Goal: Information Seeking & Learning: Learn about a topic

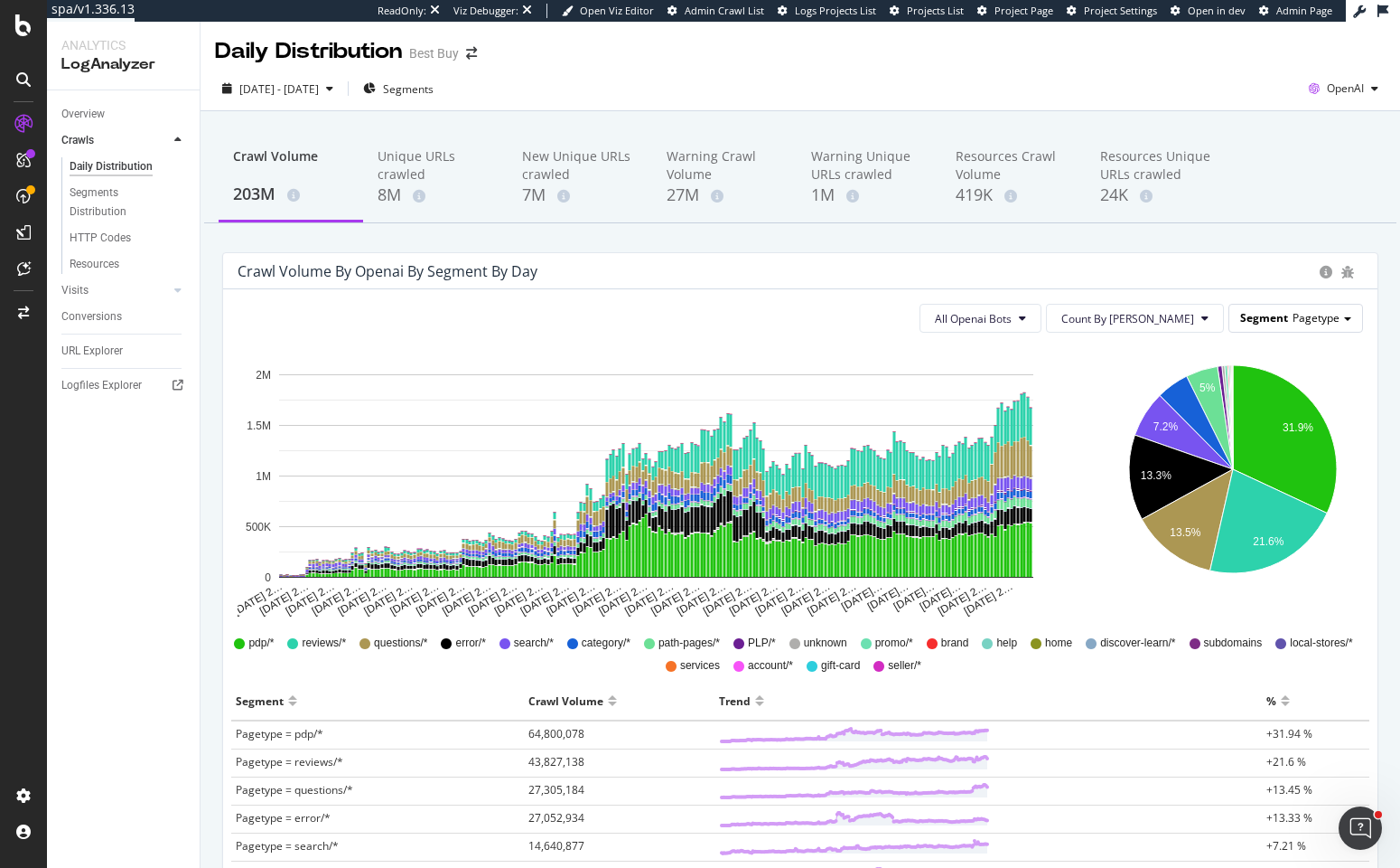
click at [1265, 316] on span "Segment" at bounding box center [1264, 317] width 48 height 15
click at [1269, 360] on div "Sw_cache_behaviors" at bounding box center [1281, 369] width 144 height 24
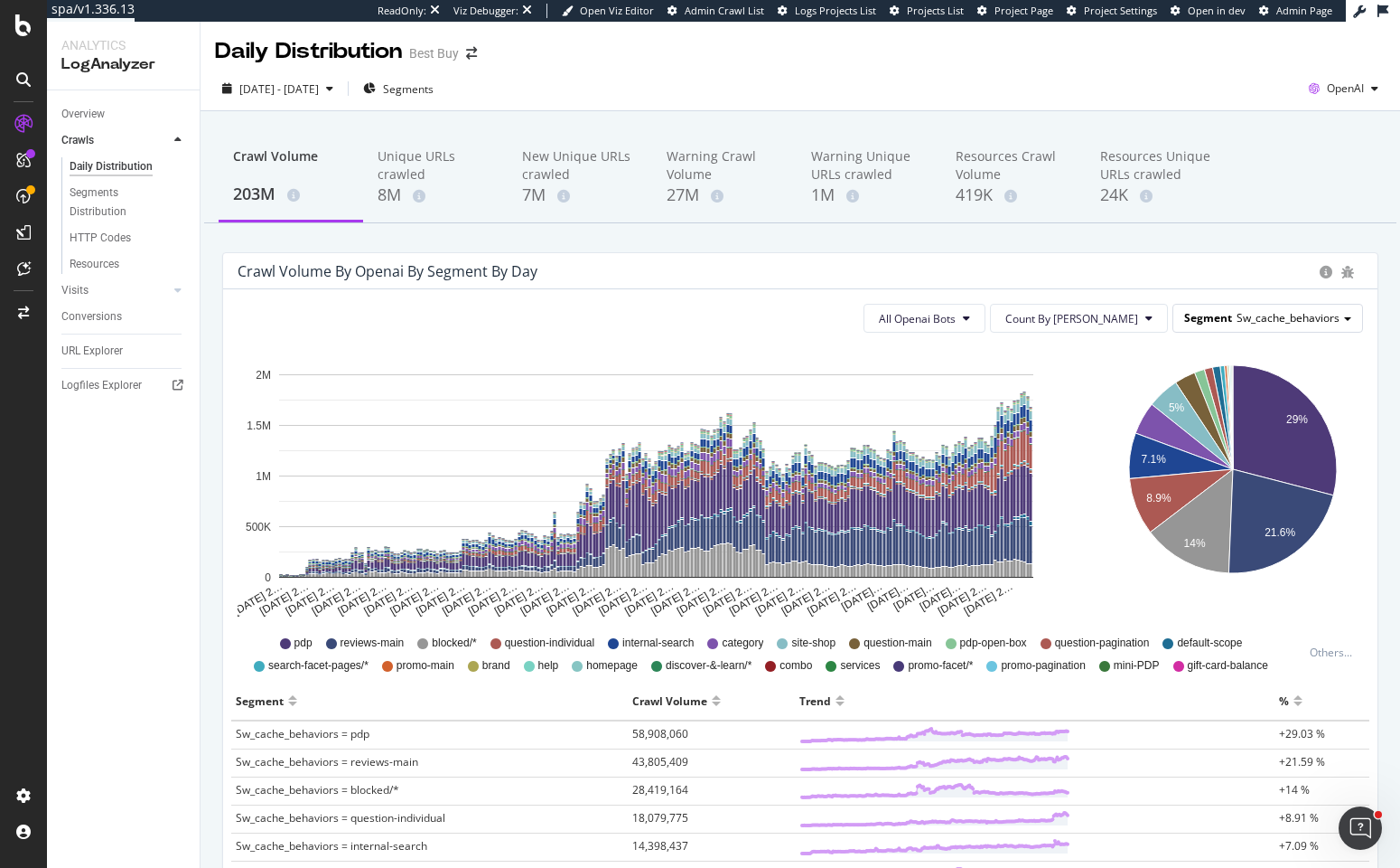
click at [1266, 322] on span "Sw_cache_behaviors" at bounding box center [1288, 317] width 103 height 15
click at [1259, 336] on div "Pagetype" at bounding box center [1281, 344] width 144 height 24
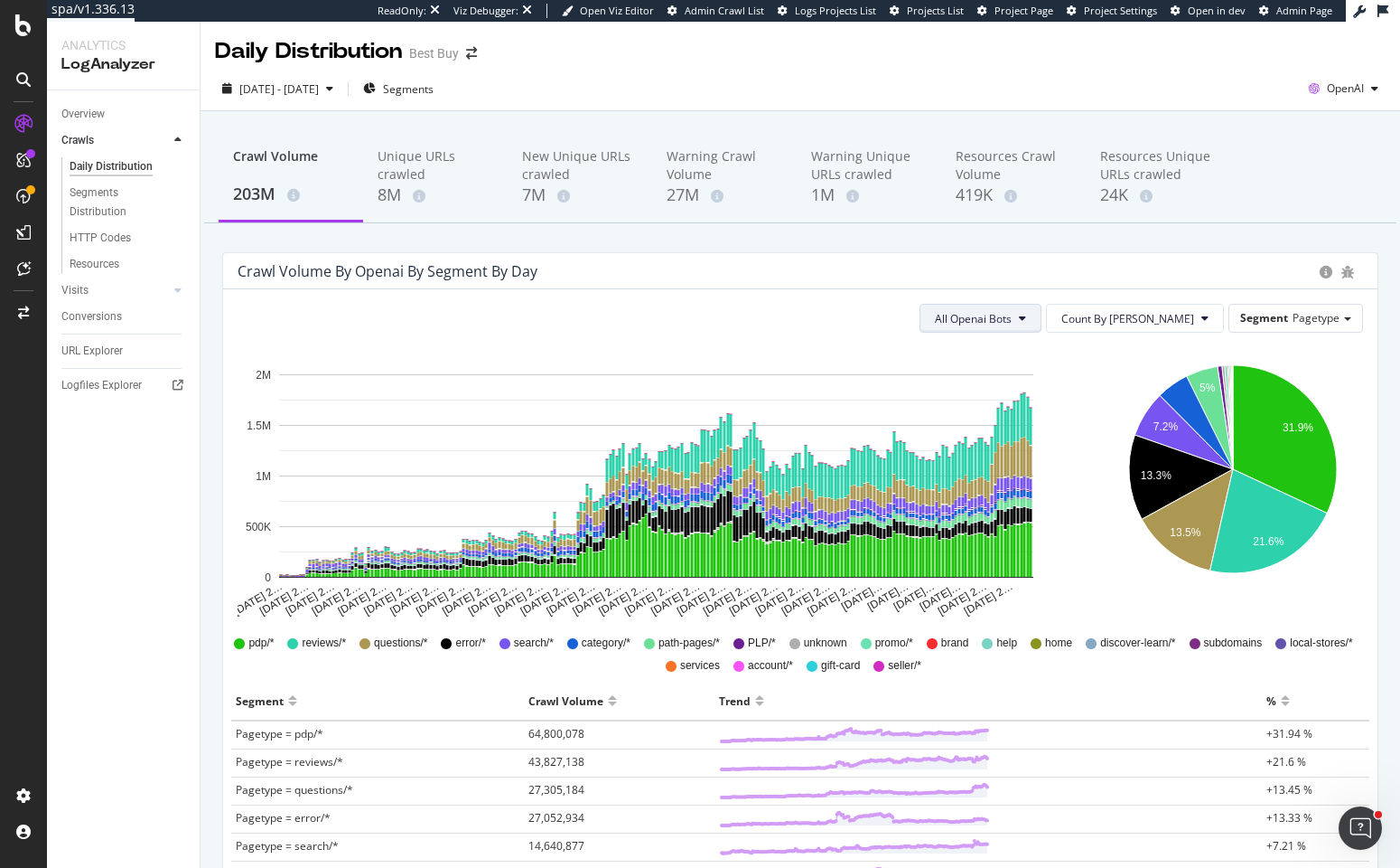
click at [1026, 319] on icon at bounding box center [1023, 318] width 7 height 11
click at [1048, 453] on span "ChatGPT-User" at bounding box center [1044, 454] width 79 height 16
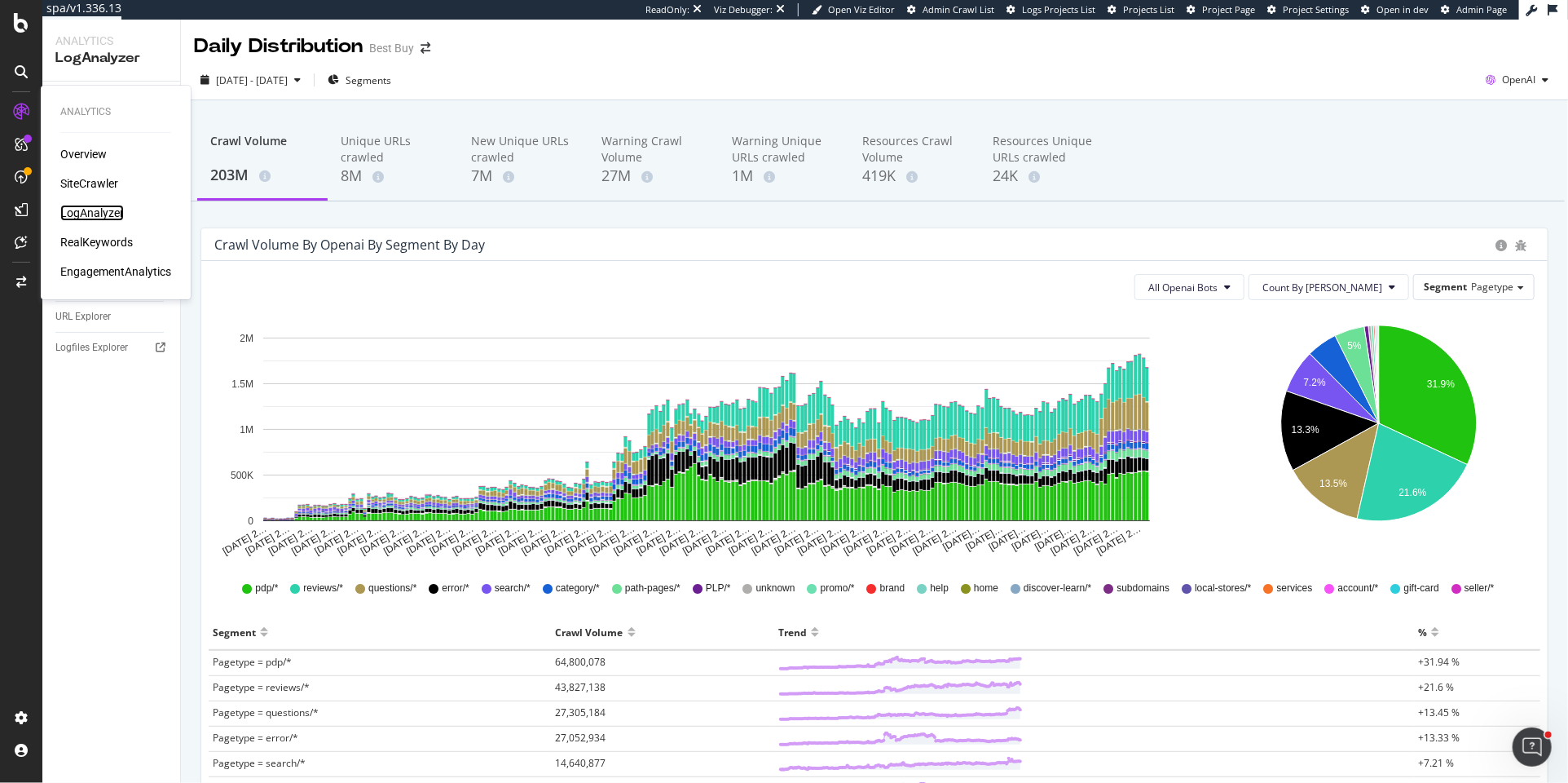
click at [105, 213] on div "LogAnalyzer" at bounding box center [92, 213] width 64 height 16
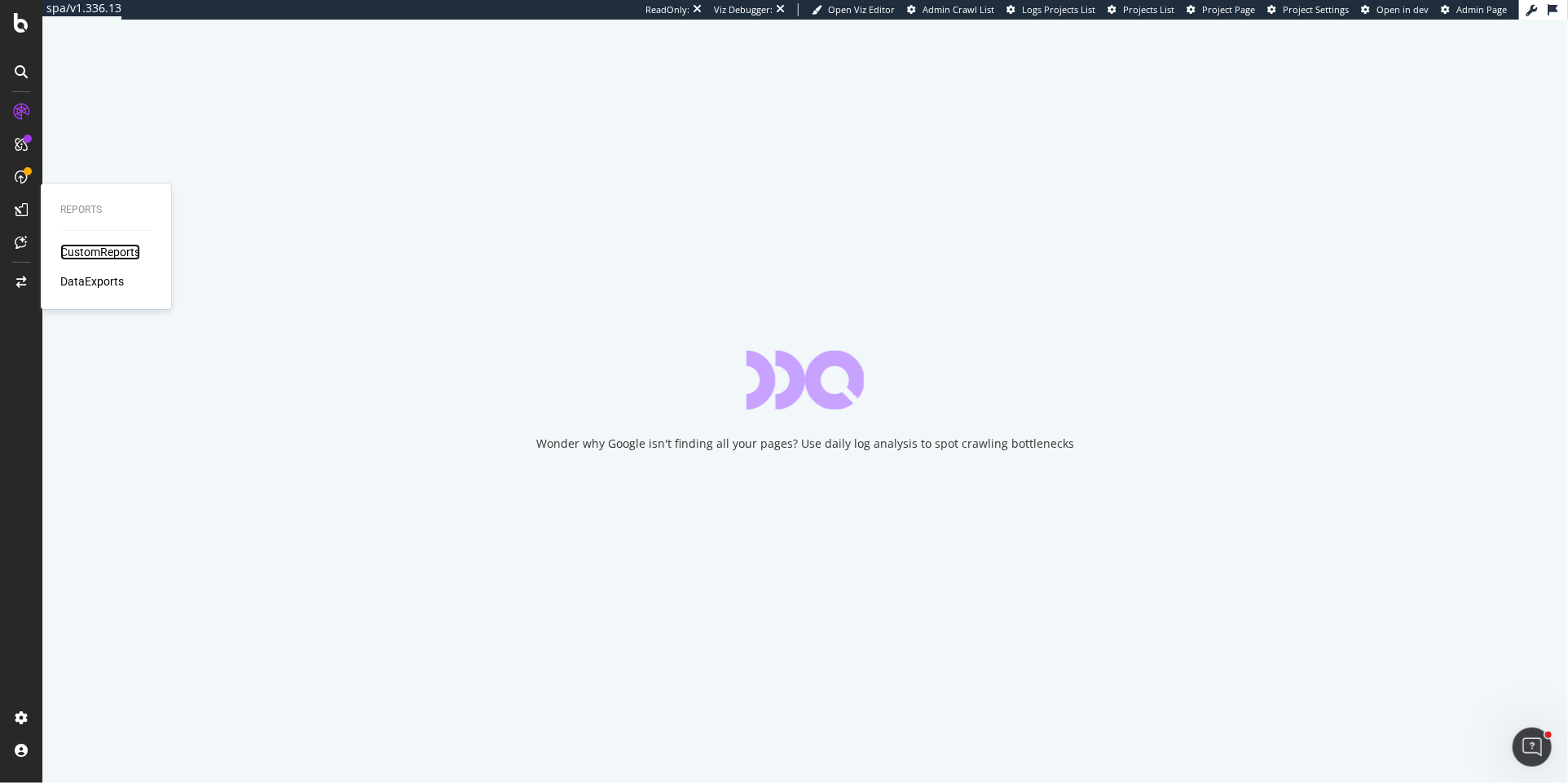
click at [86, 251] on div "CustomReports" at bounding box center [101, 252] width 80 height 16
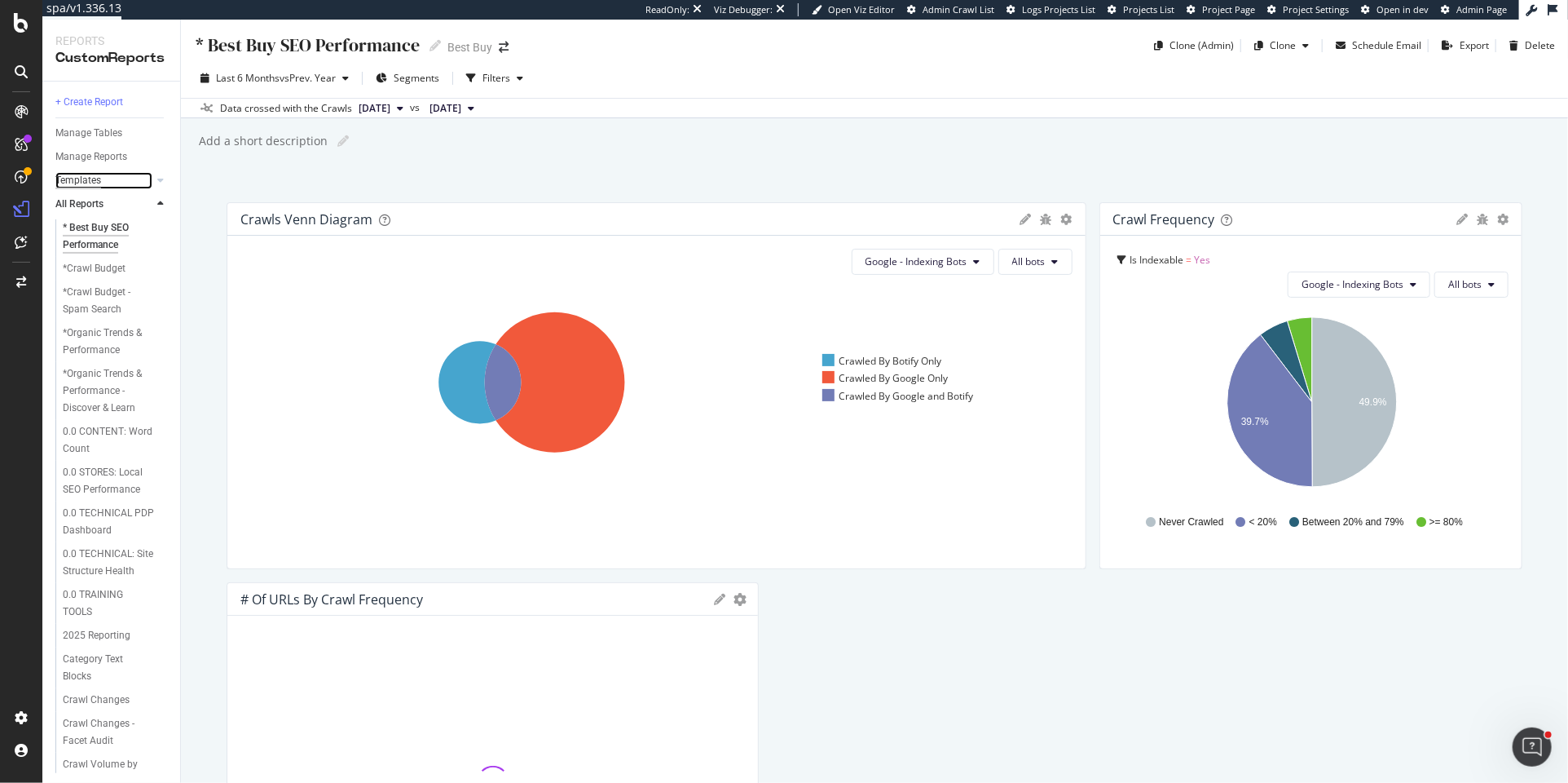
click at [74, 176] on div "Templates" at bounding box center [79, 180] width 46 height 17
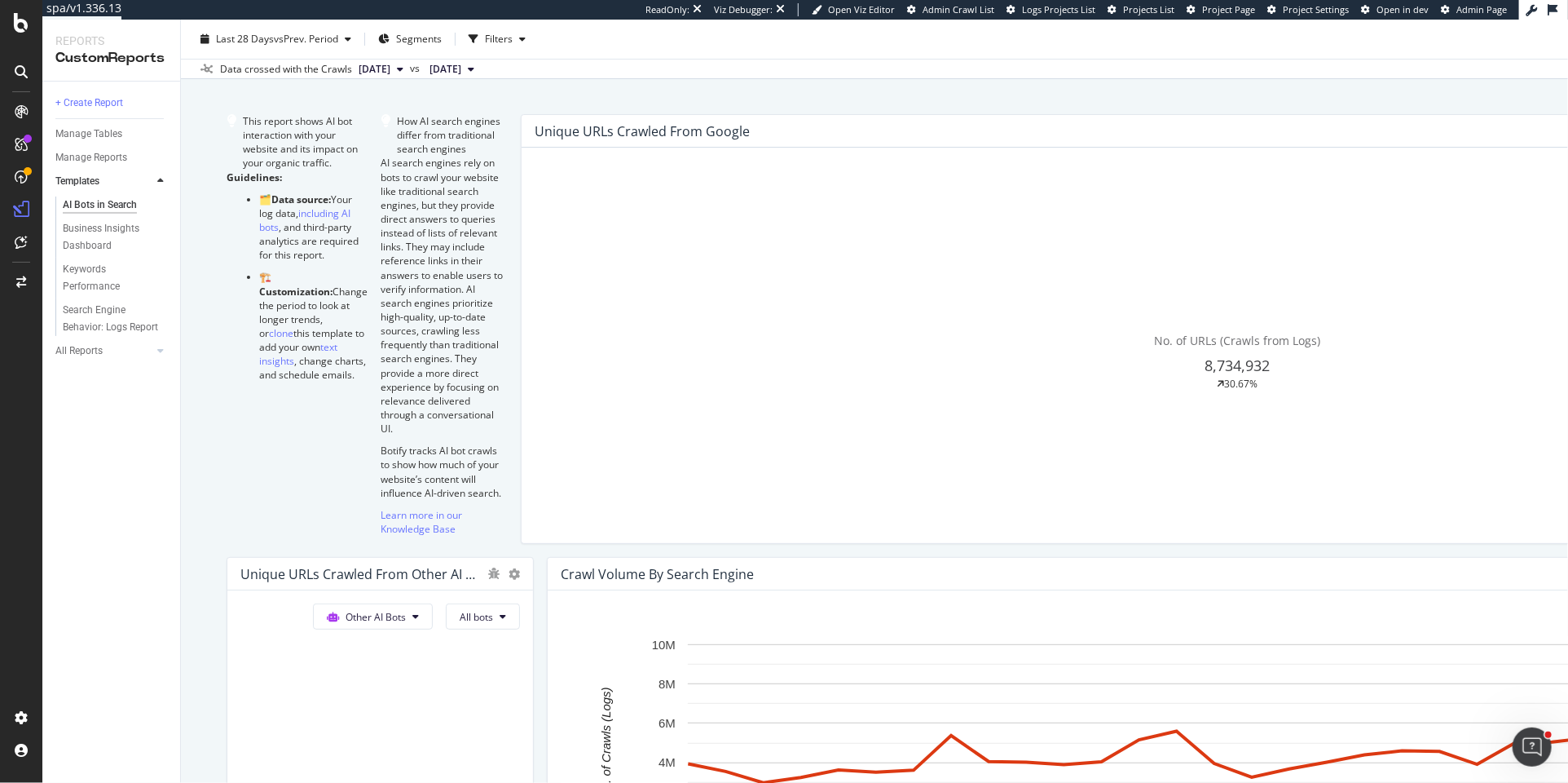
scroll to position [84, 0]
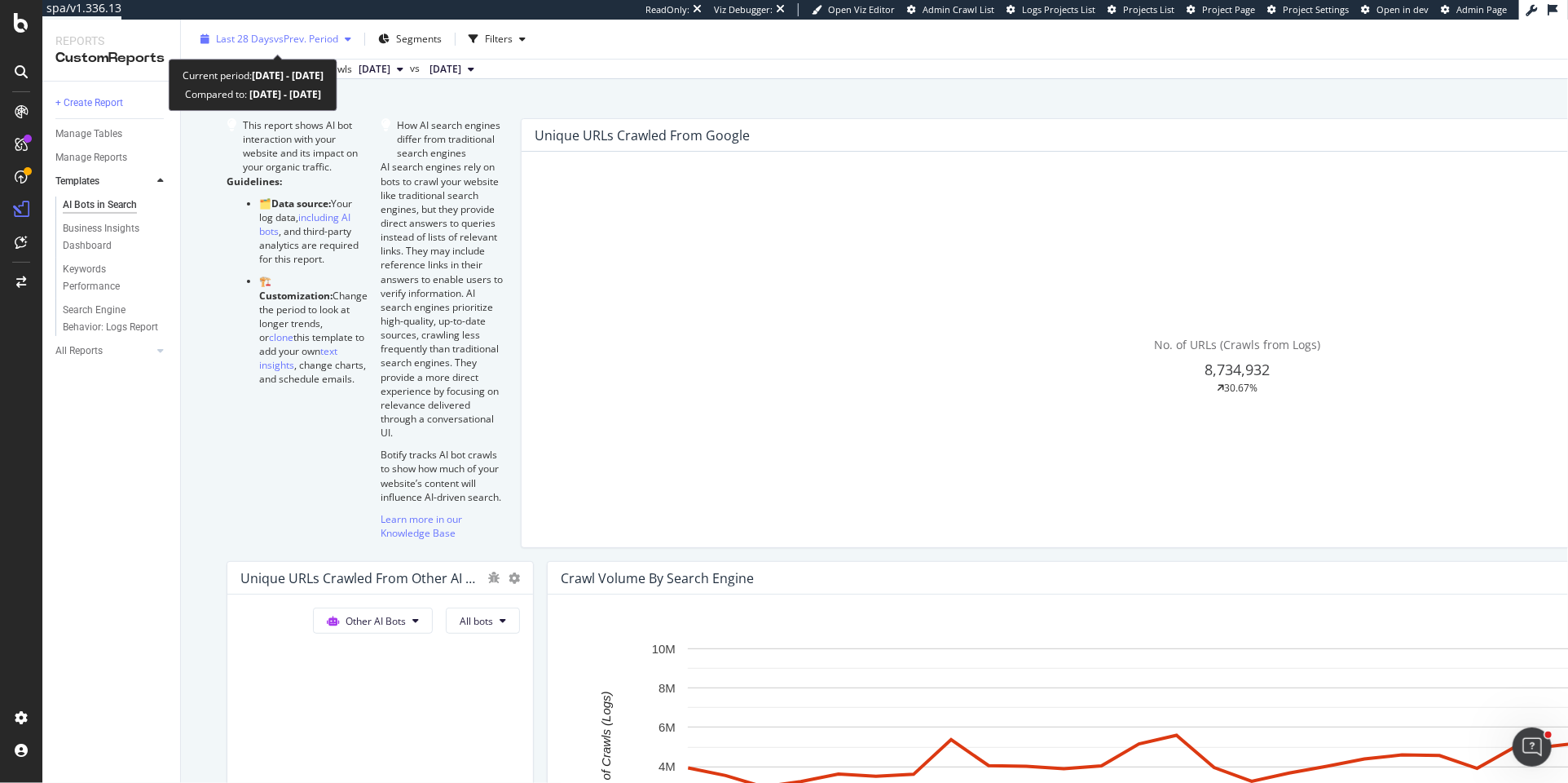
click at [327, 46] on div "Last 28 Days vs Prev. Period" at bounding box center [276, 38] width 122 height 14
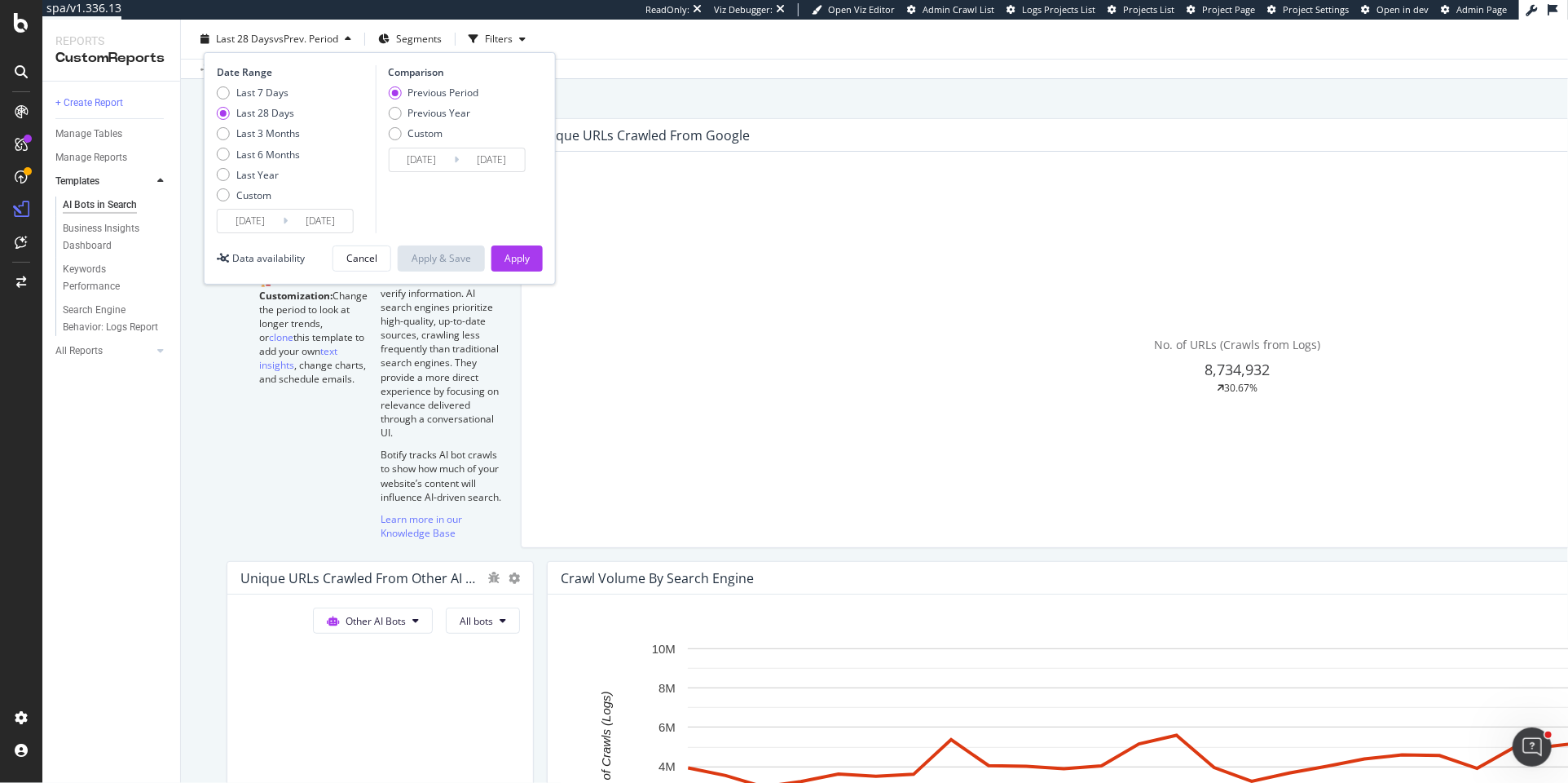
click at [259, 217] on input "[DATE]" at bounding box center [250, 221] width 65 height 23
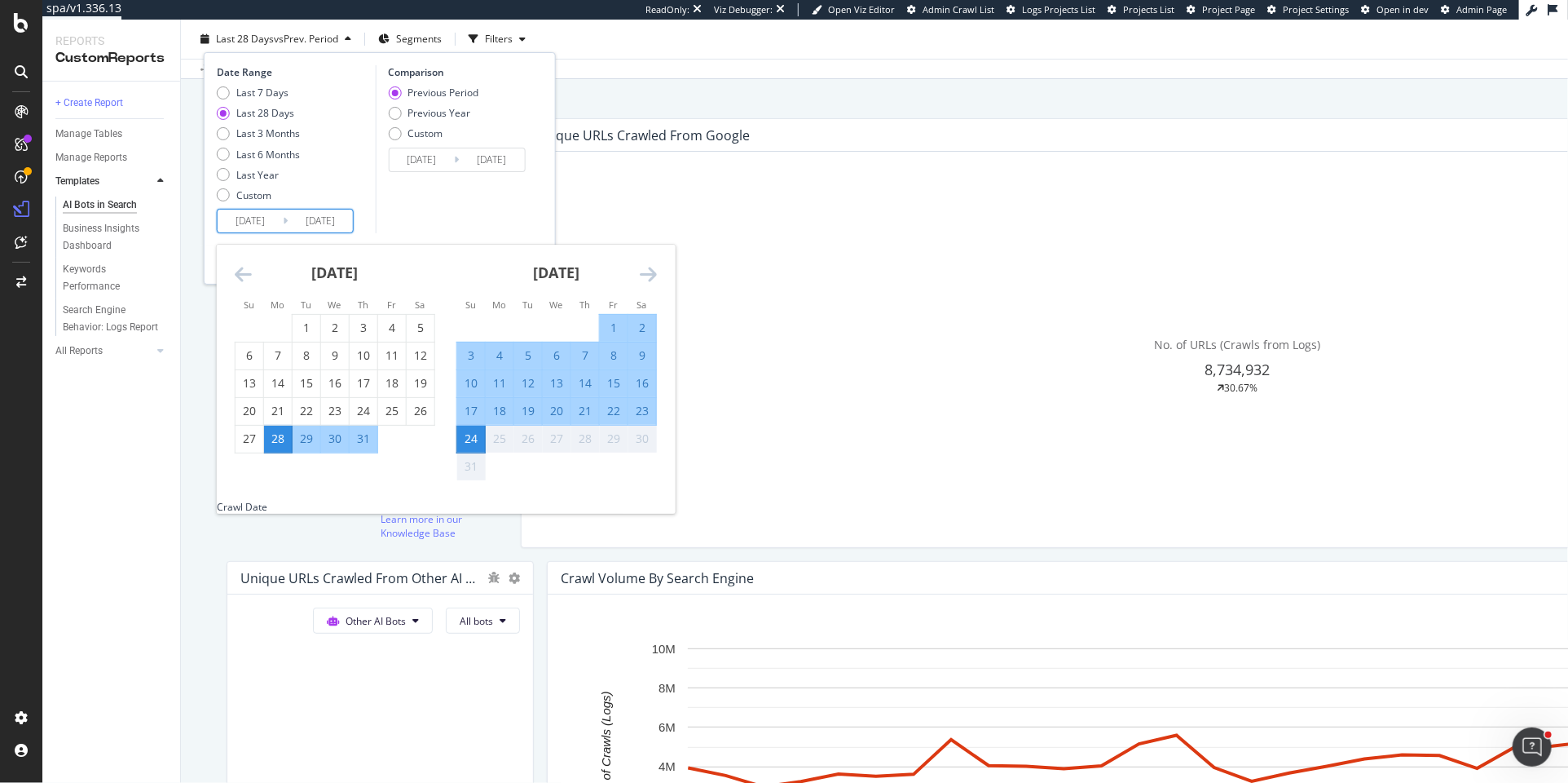
click at [238, 269] on icon "Move backward to switch to the previous month." at bounding box center [243, 274] width 17 height 20
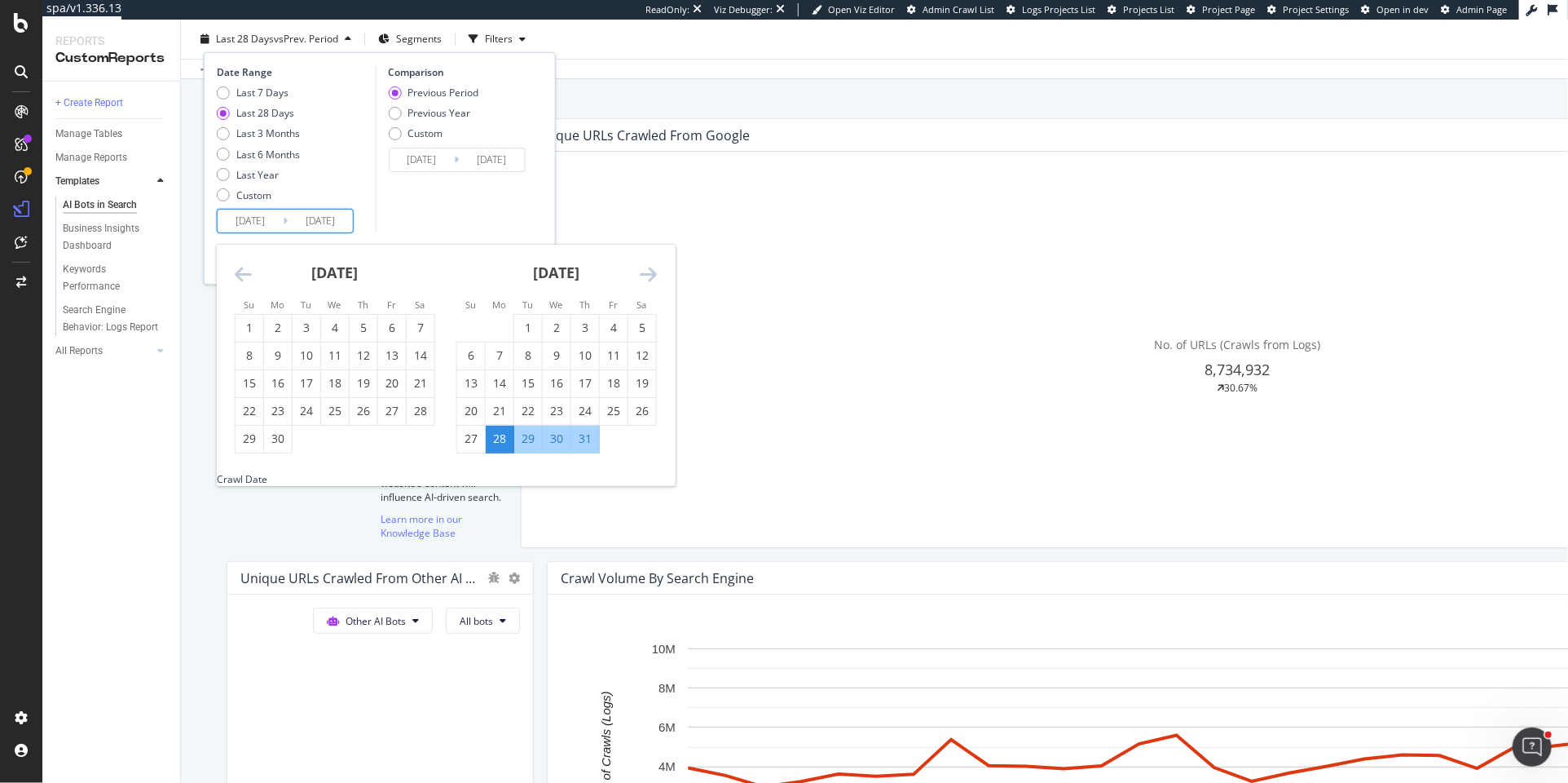
click at [238, 269] on icon "Move backward to switch to the previous month." at bounding box center [243, 274] width 17 height 20
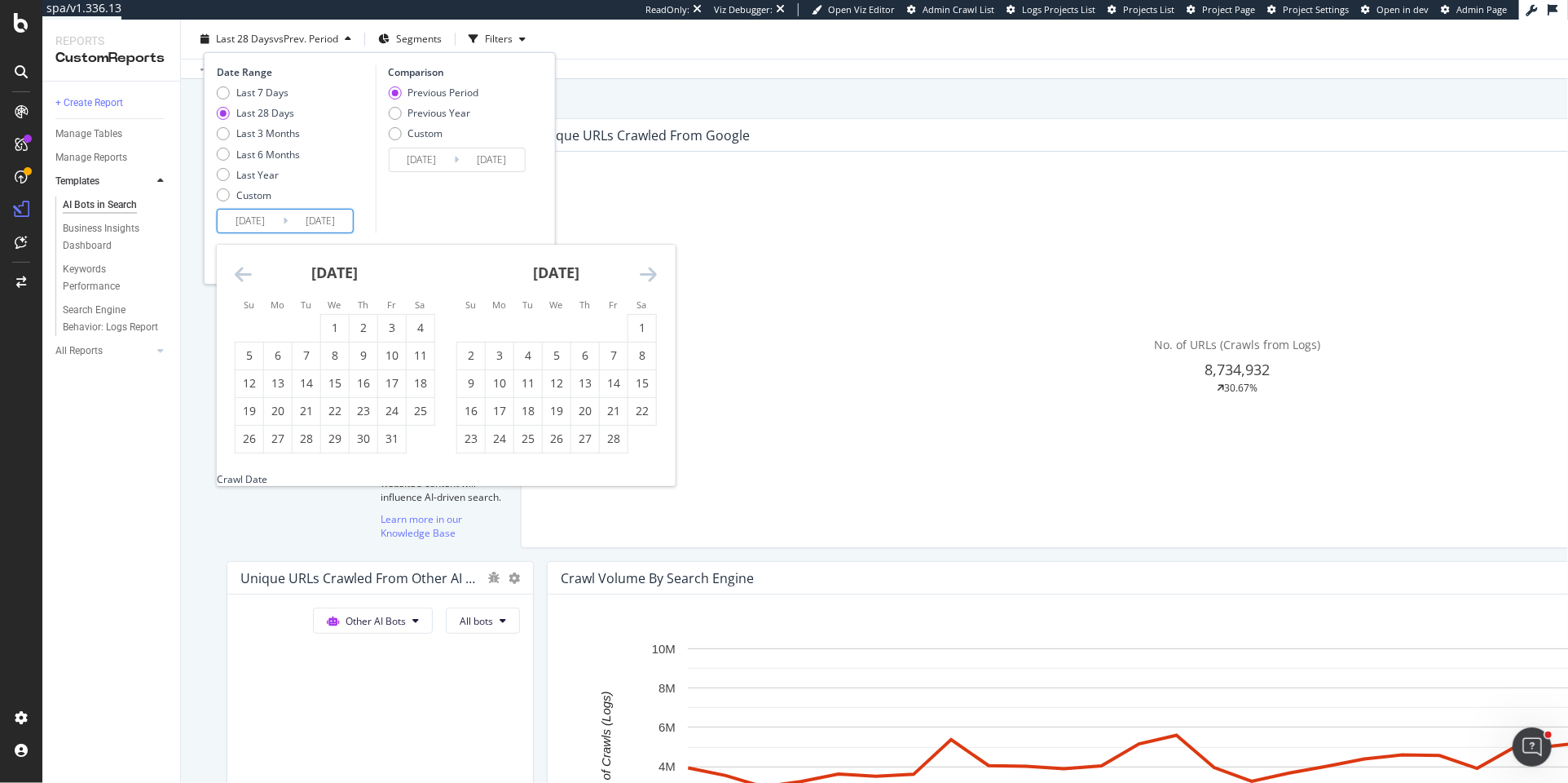
click at [238, 269] on icon "Move backward to switch to the previous month." at bounding box center [243, 274] width 17 height 20
click at [553, 324] on div "1" at bounding box center [557, 328] width 28 height 16
type input "[DATE]"
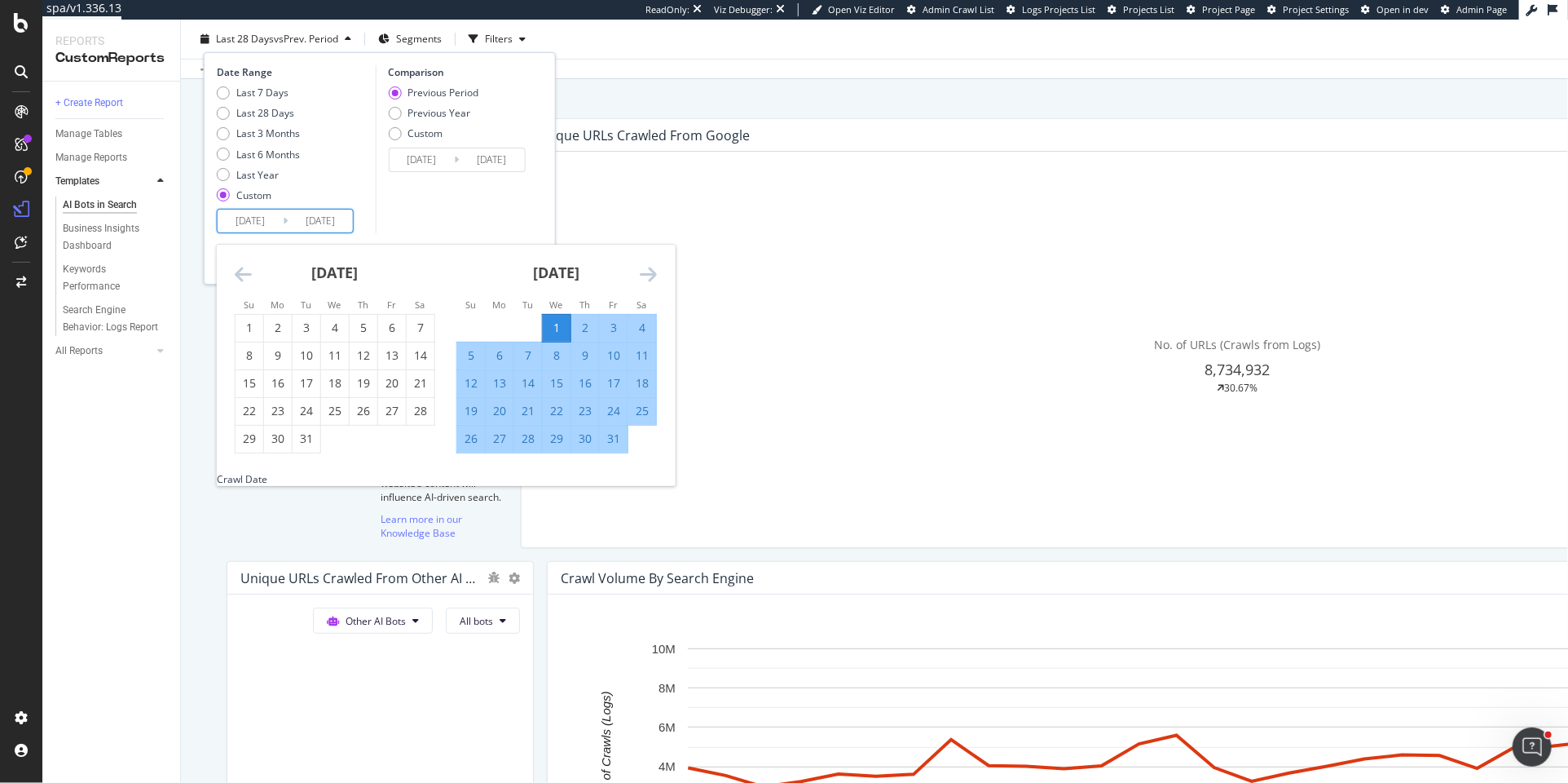
click at [494, 213] on div "Comparison Previous Period Previous Year Custom [DATE] Navigate forward to inte…" at bounding box center [452, 149] width 155 height 168
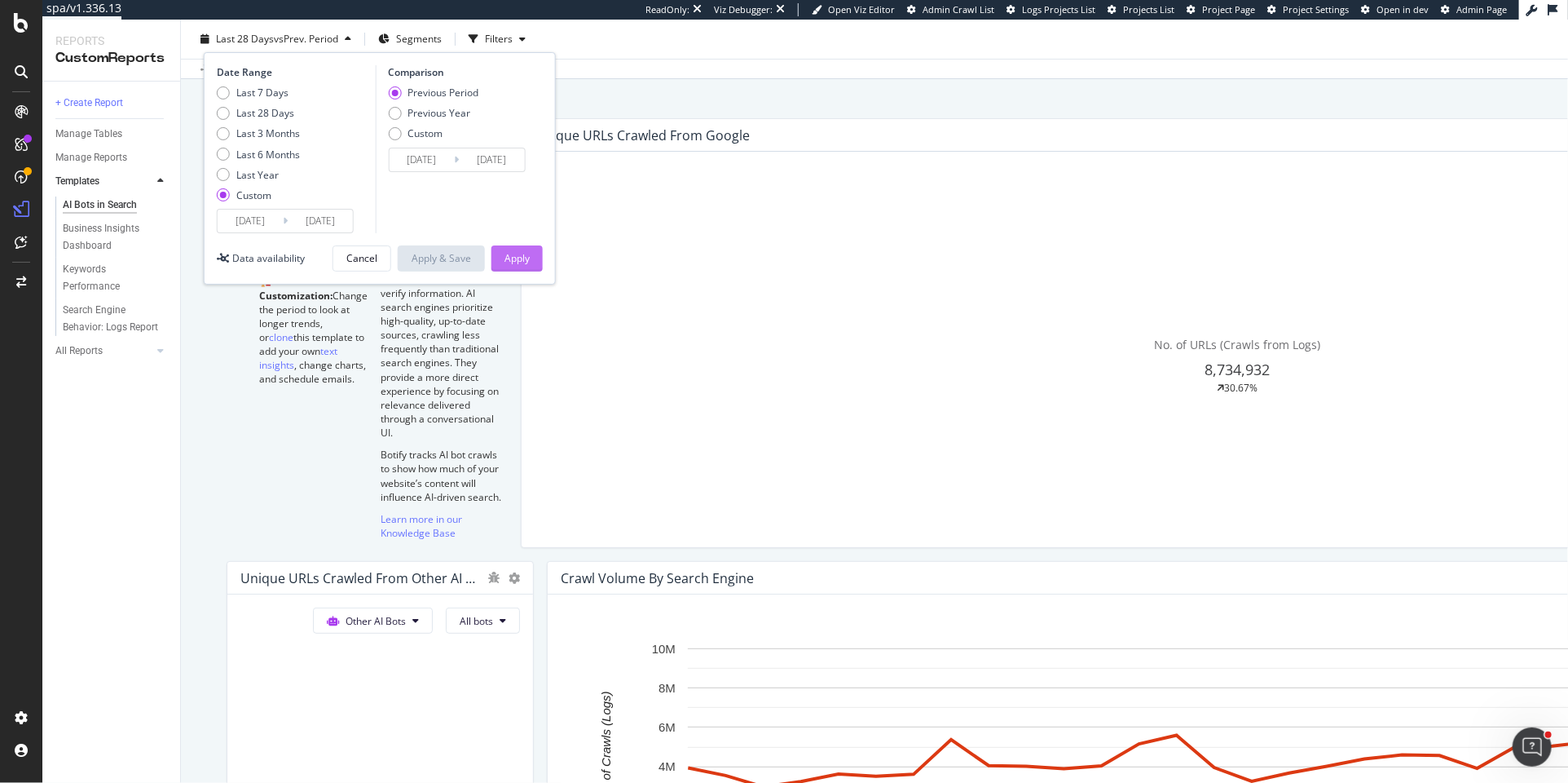
click at [521, 258] on div "Apply" at bounding box center [517, 258] width 25 height 14
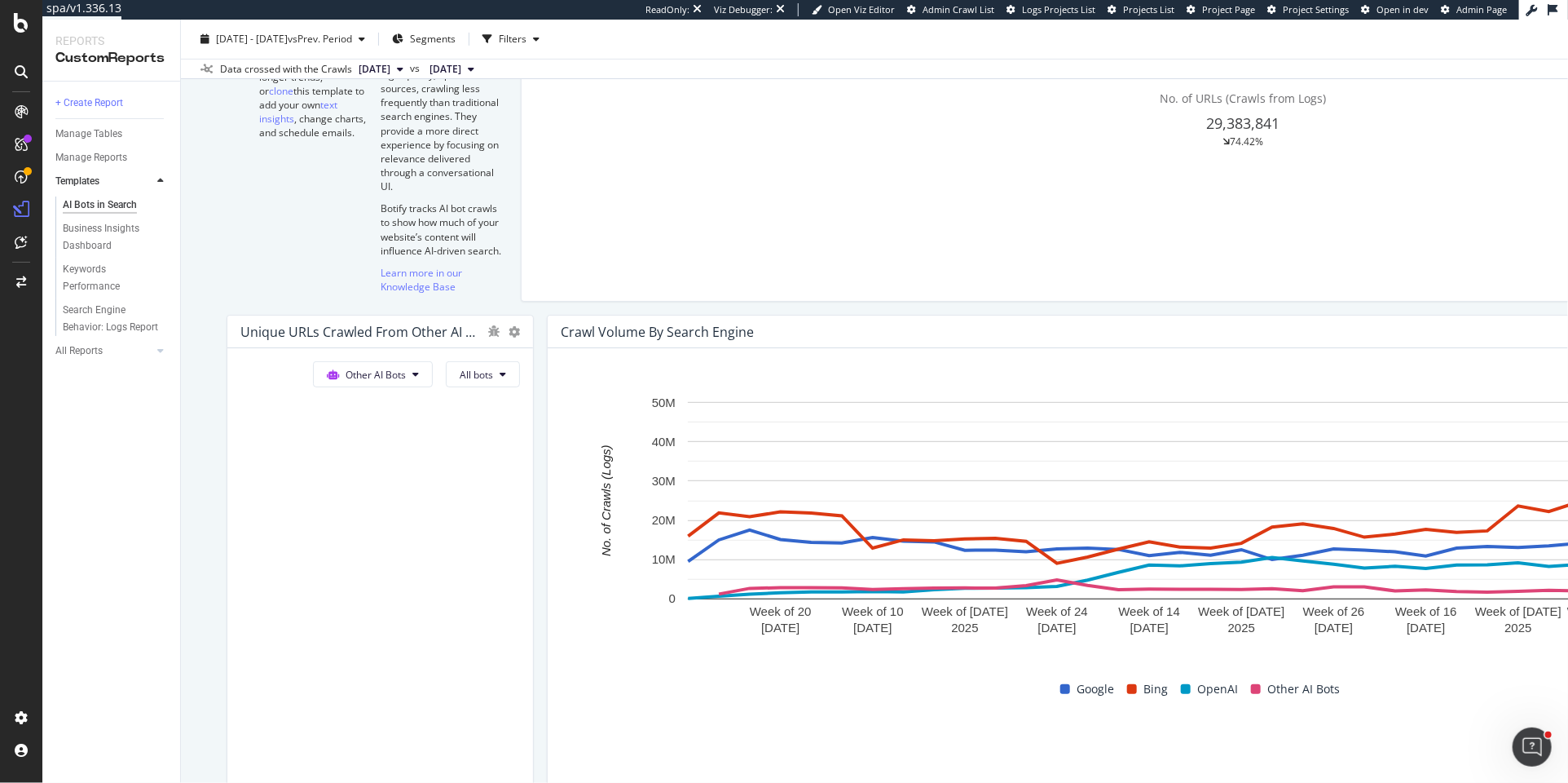
scroll to position [330, 0]
click at [960, 360] on span "Other AI Bots" at bounding box center [967, 362] width 61 height 15
click at [928, 329] on span "OpenAI" at bounding box center [939, 333] width 64 height 15
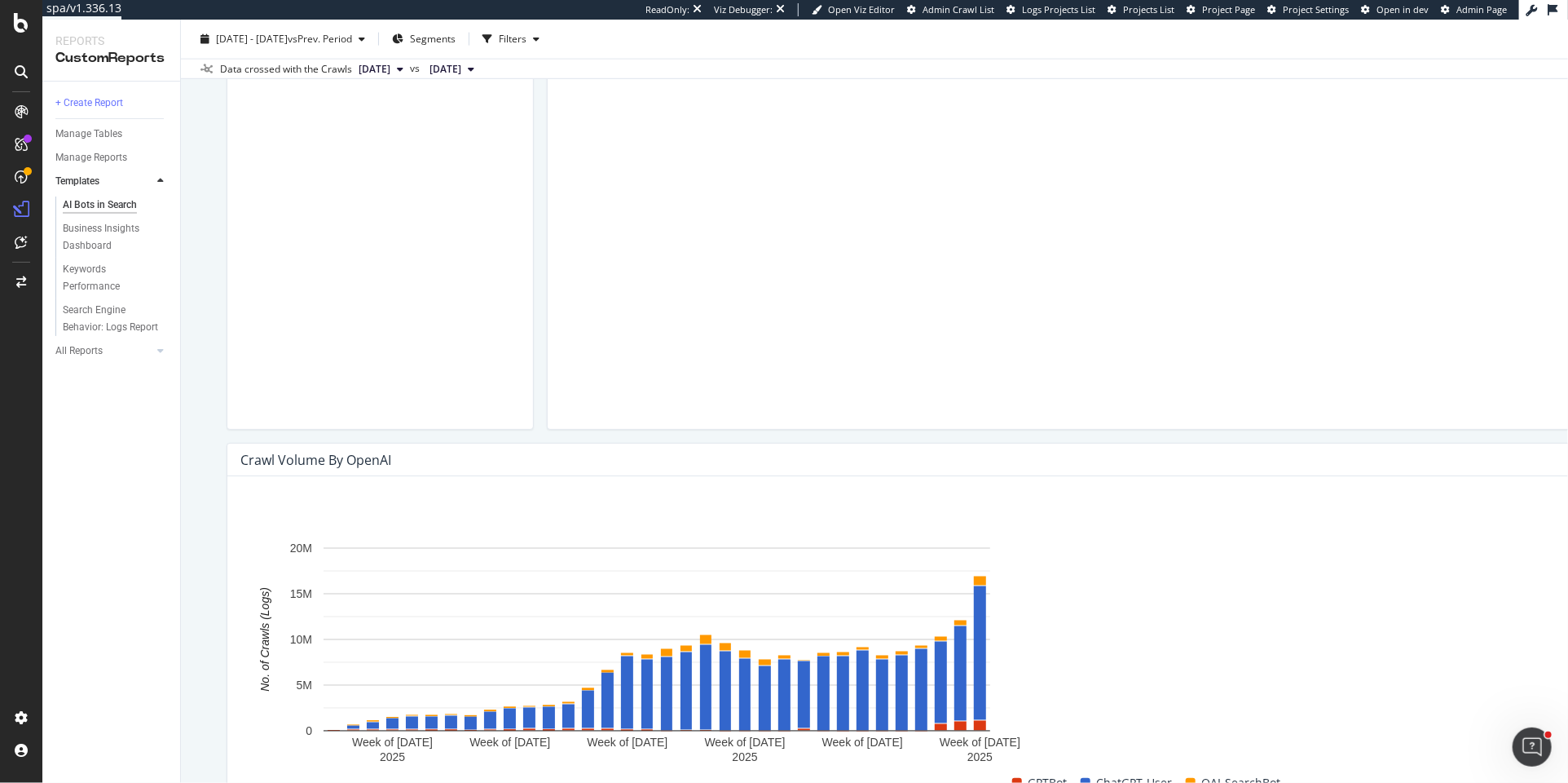
scroll to position [1274, 0]
click at [1480, 416] on span "Other AI Bots" at bounding box center [1490, 421] width 61 height 15
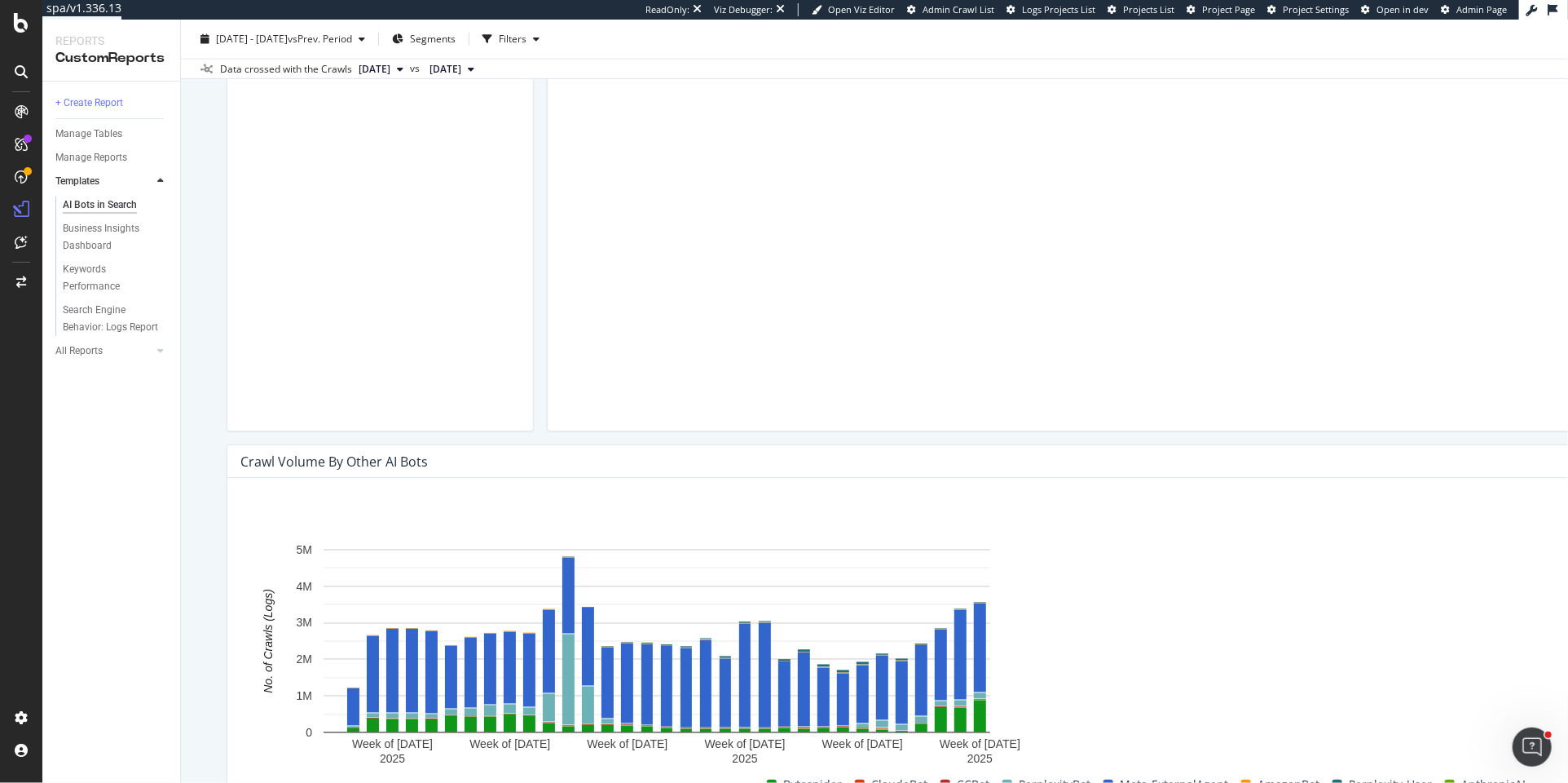
click at [1445, 389] on span "OpenAI" at bounding box center [1462, 391] width 64 height 15
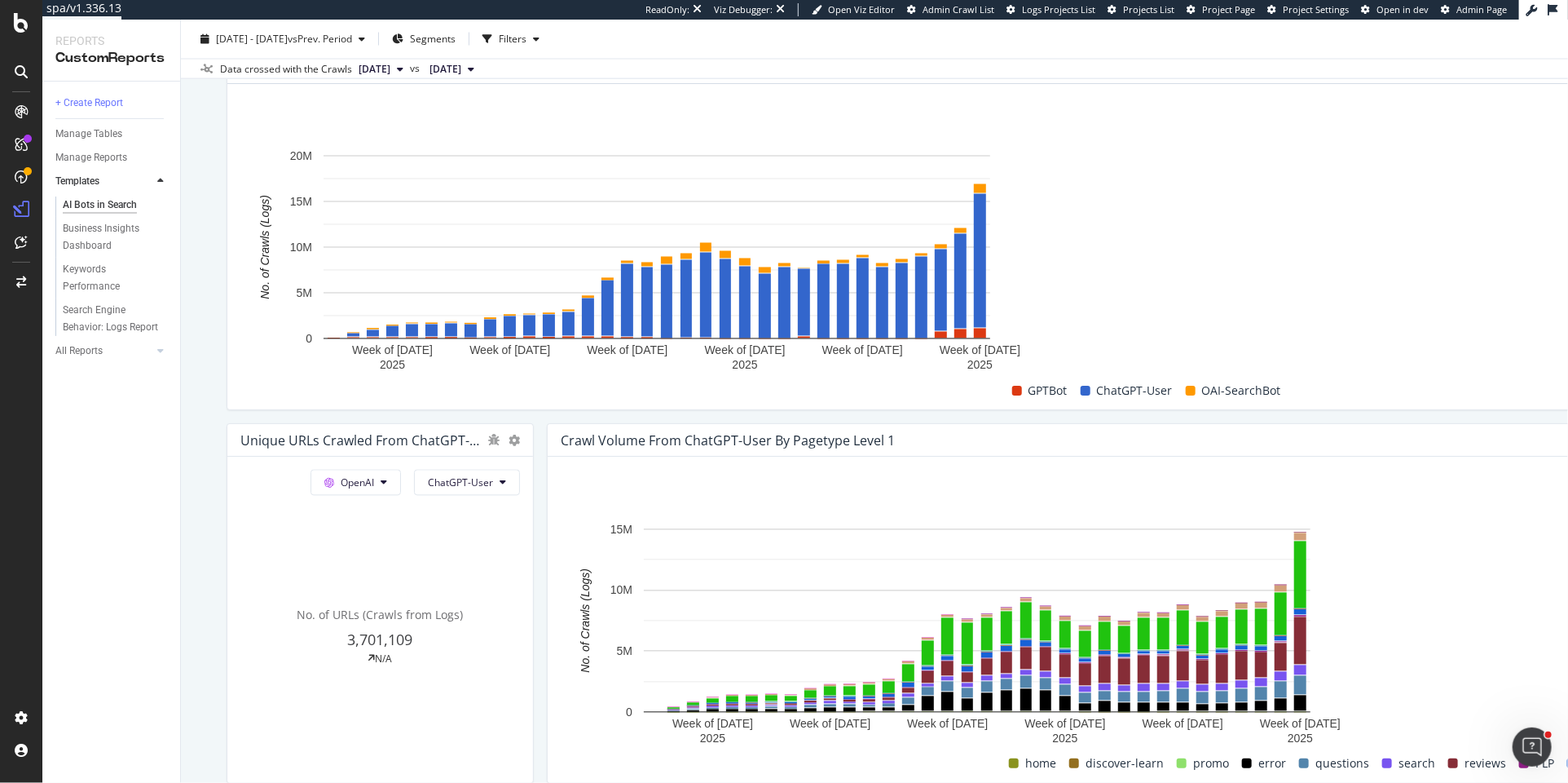
scroll to position [1669, 0]
click at [1281, 348] on span "All bots" at bounding box center [1315, 355] width 83 height 15
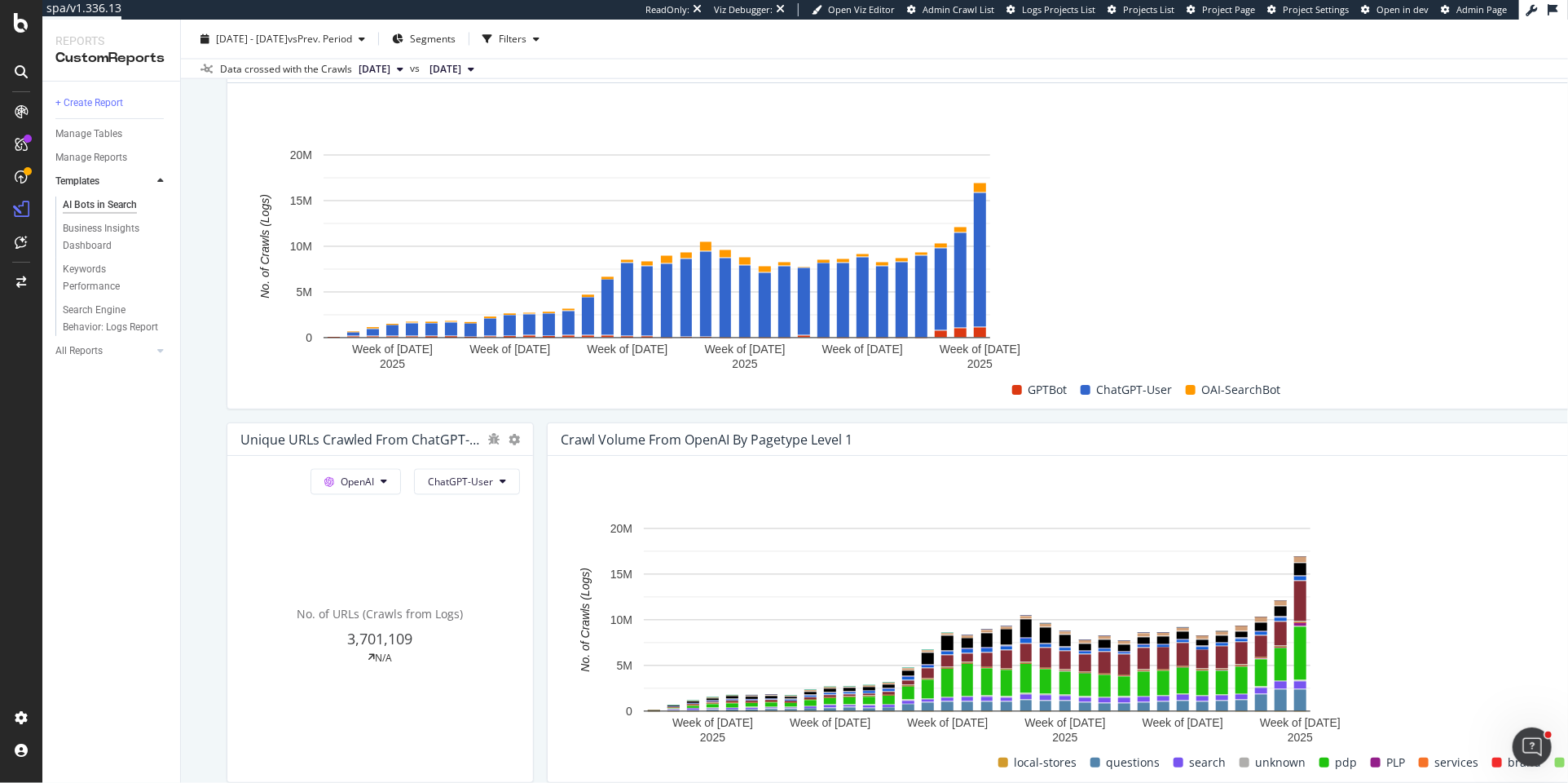
click at [1331, 502] on span "ChatGPT-User" at bounding box center [1346, 506] width 83 height 15
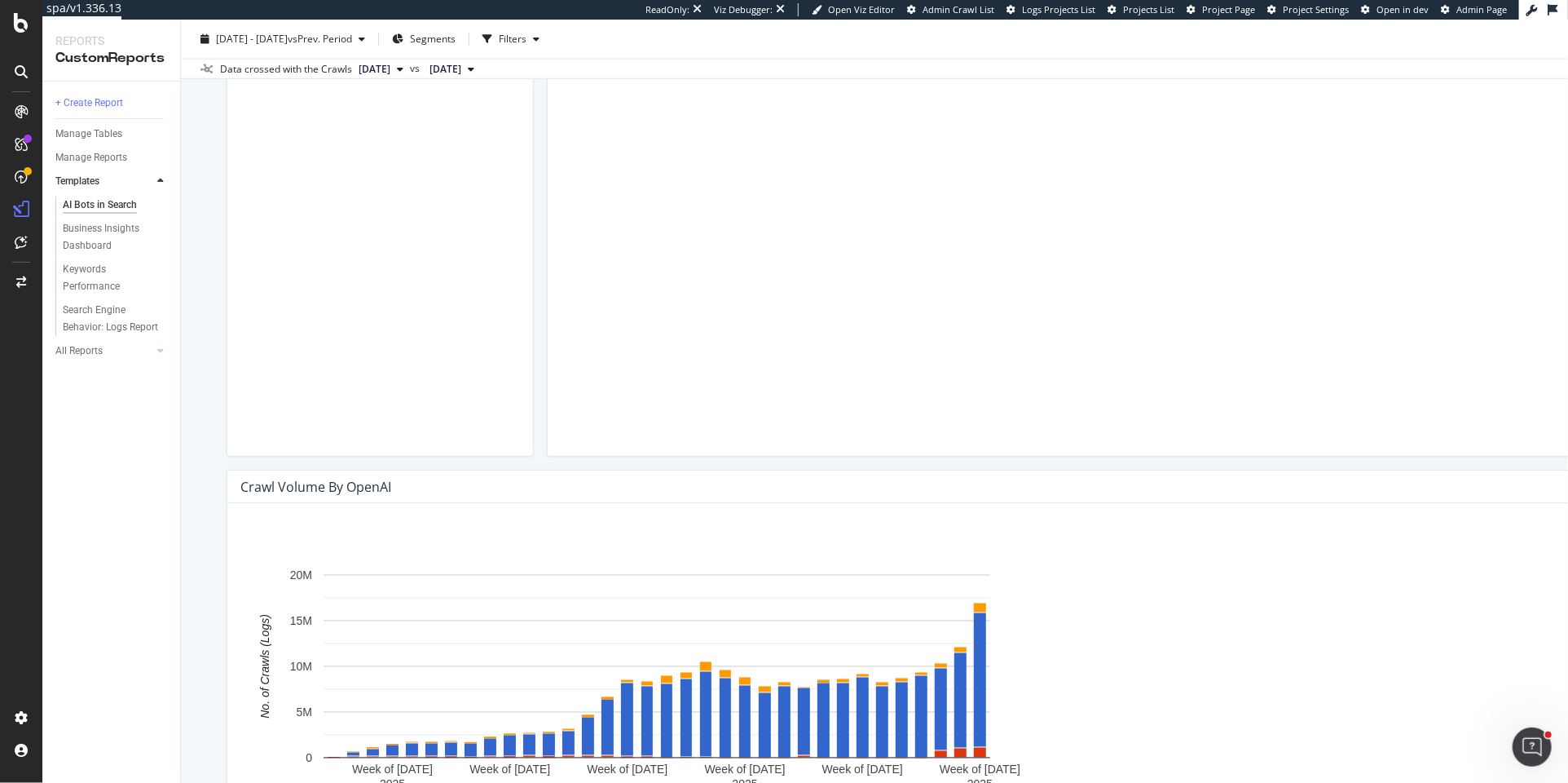
scroll to position [1227, 0]
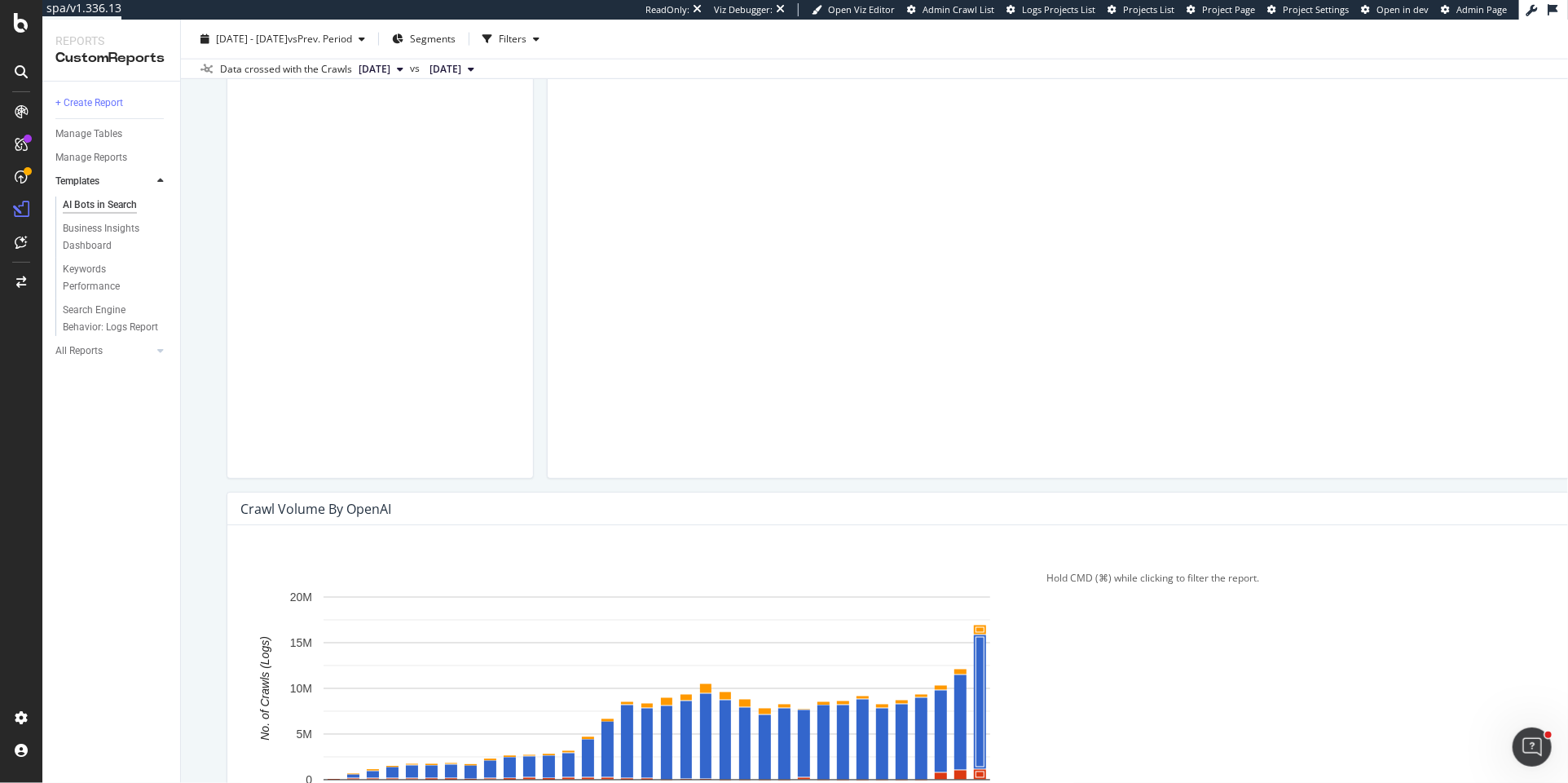
click at [1073, 588] on rect "A chart." at bounding box center [657, 703] width 833 height 229
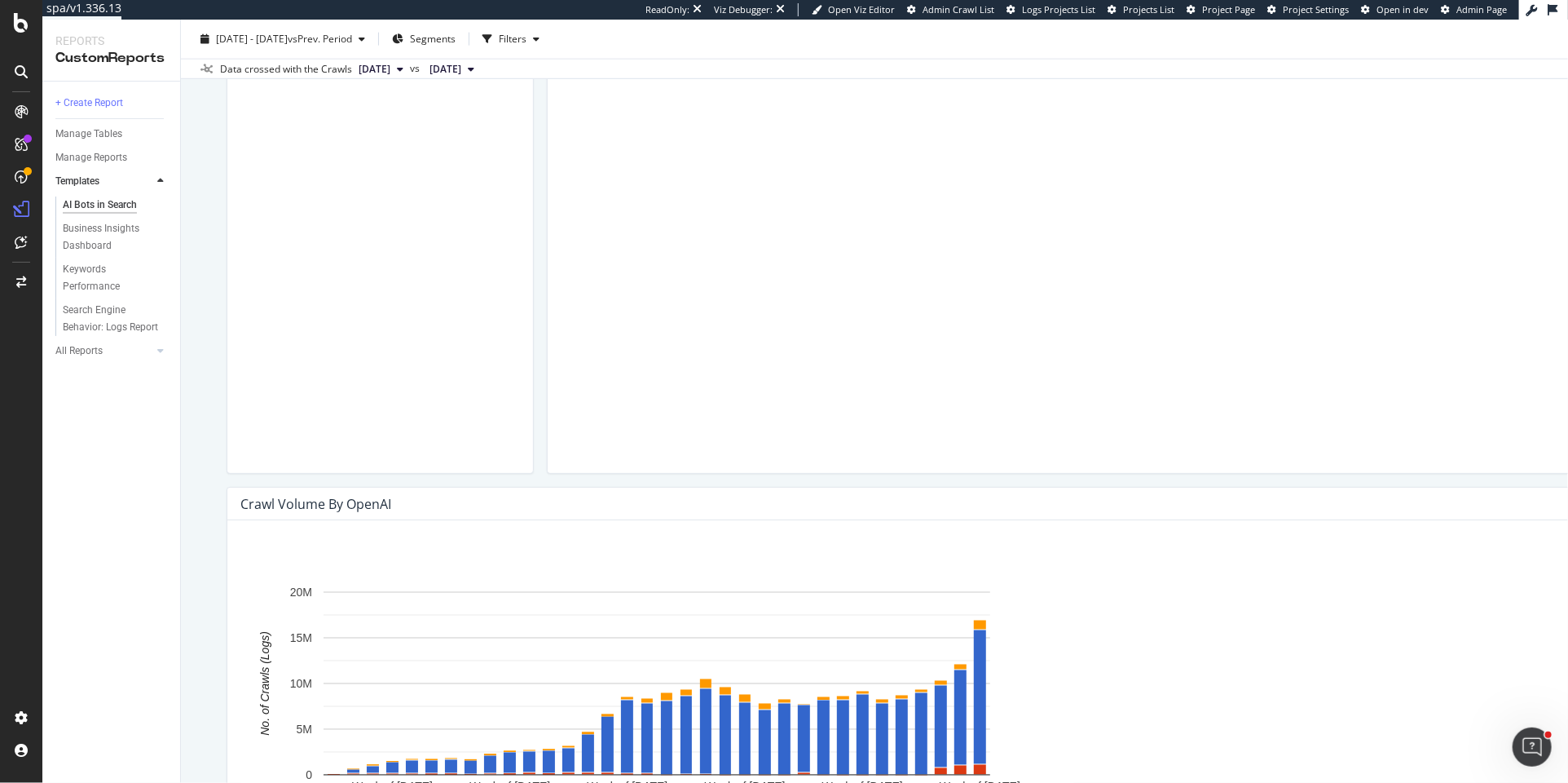
click at [1383, 209] on span "Trend" at bounding box center [1422, 209] width 122 height 15
